Goal: Find specific page/section: Find specific page/section

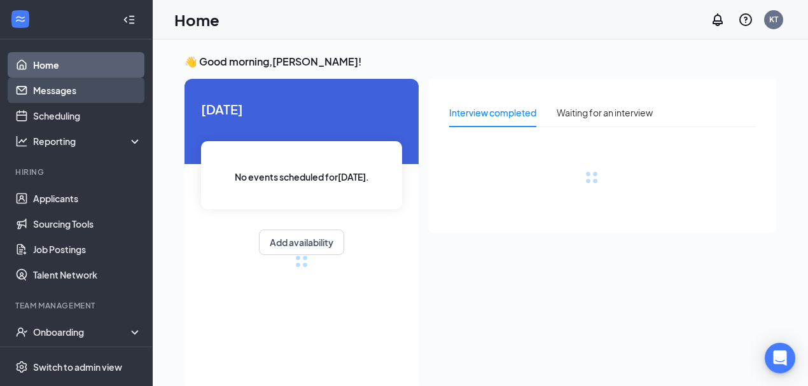
click at [51, 89] on link "Messages" at bounding box center [87, 90] width 109 height 25
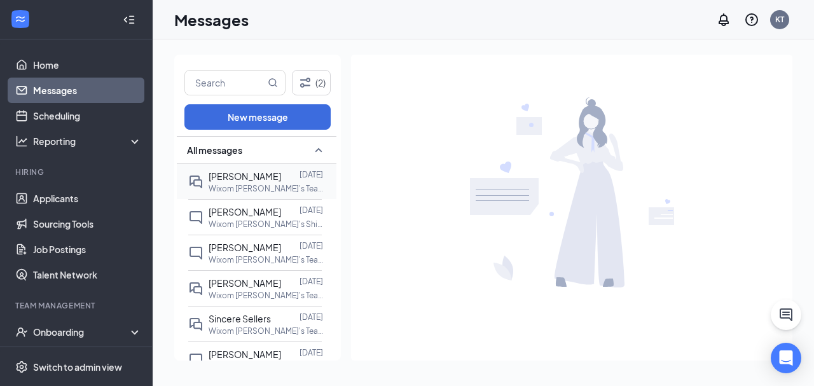
click at [281, 177] on div at bounding box center [290, 176] width 18 height 14
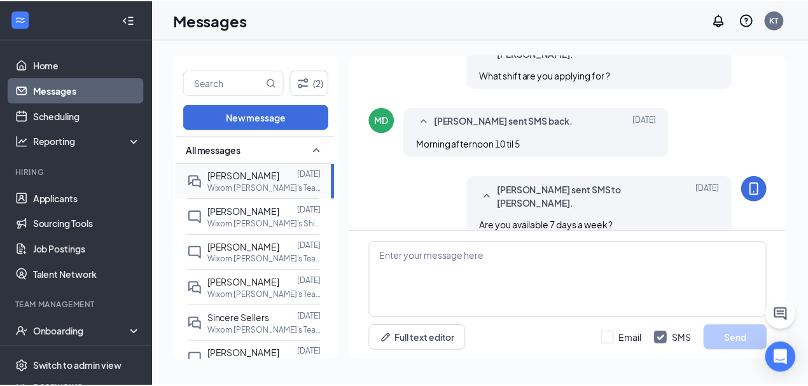
scroll to position [434, 0]
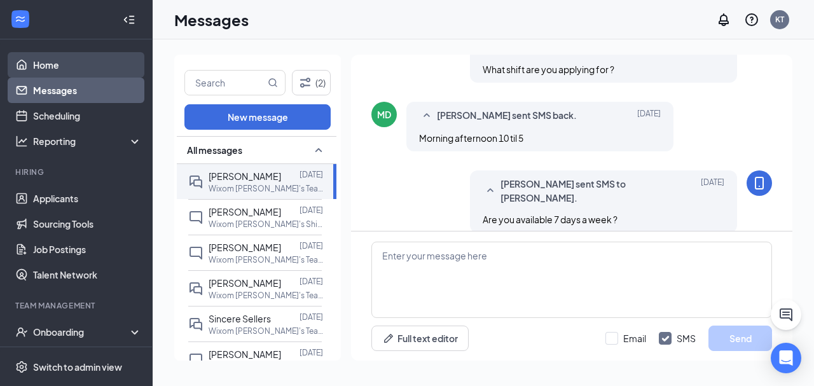
click at [38, 65] on link "Home" at bounding box center [87, 64] width 109 height 25
